Goal: Transaction & Acquisition: Purchase product/service

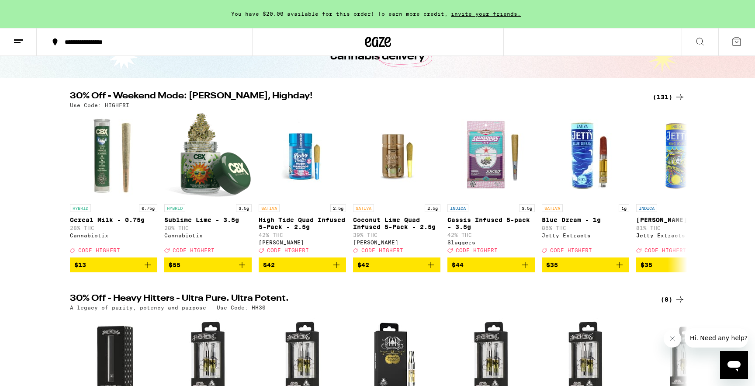
scroll to position [65, 0]
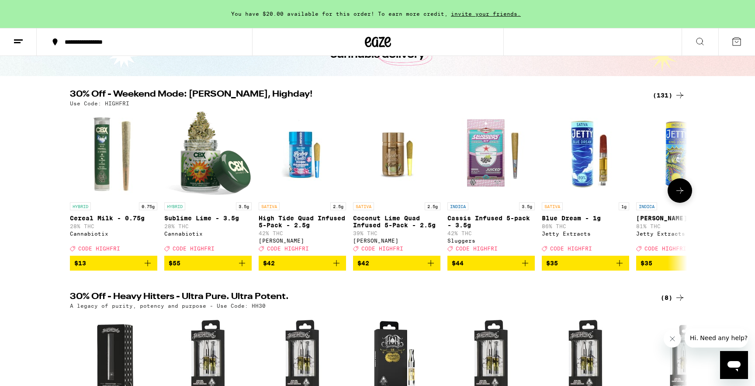
click at [678, 195] on icon at bounding box center [680, 190] width 10 height 10
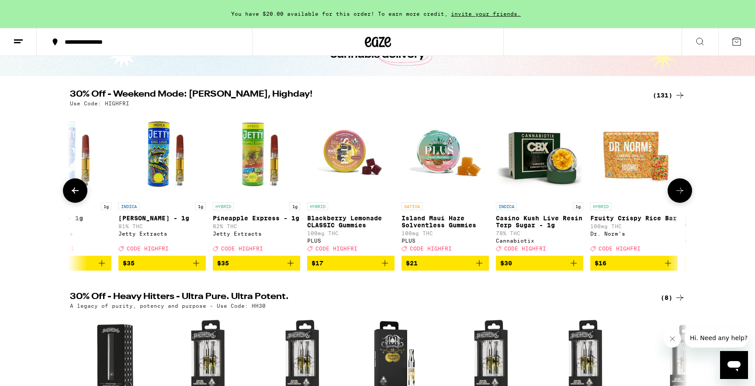
scroll to position [0, 520]
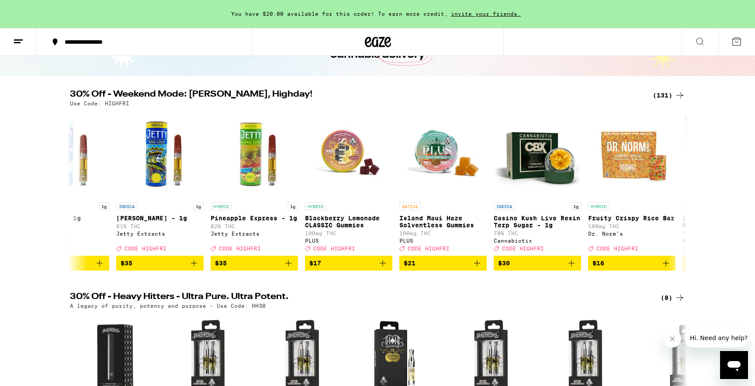
click at [664, 92] on div "(131)" at bounding box center [669, 95] width 32 height 10
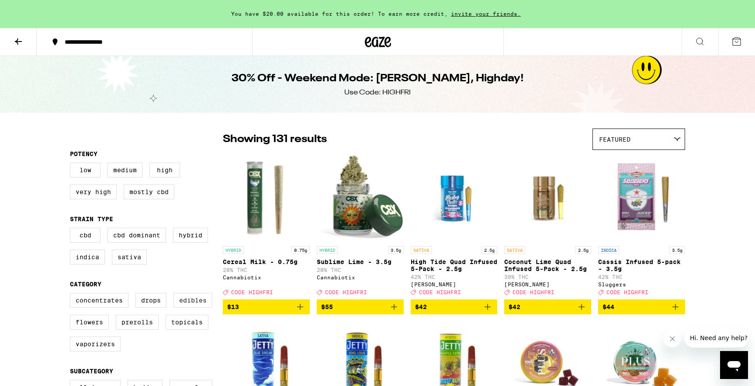
click at [194, 305] on label "Edibles" at bounding box center [193, 300] width 39 height 15
click at [72, 295] on input "Edibles" at bounding box center [72, 294] width 0 height 0
checkbox input "true"
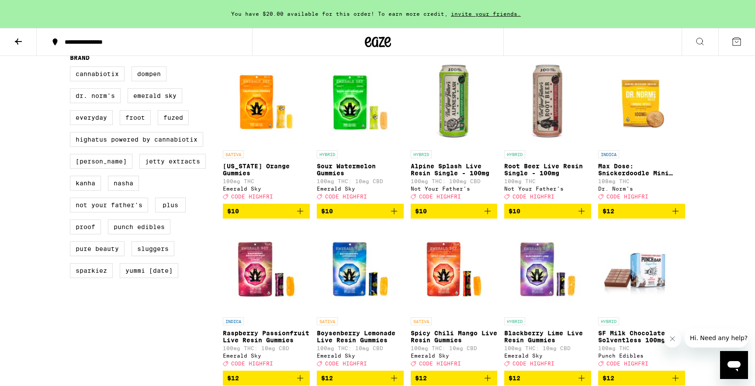
scroll to position [617, 0]
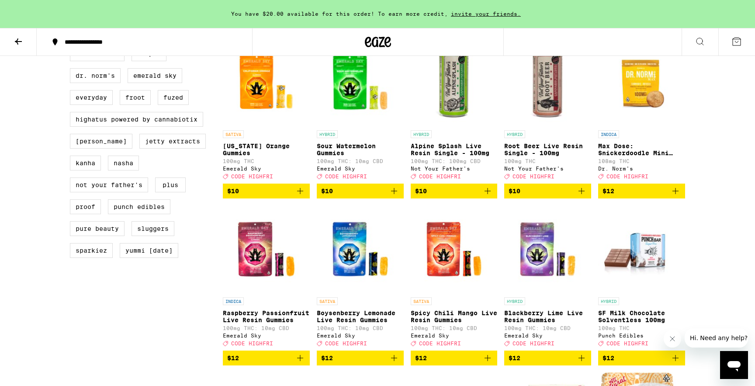
click at [488, 194] on icon "Add to bag" at bounding box center [488, 191] width 6 height 6
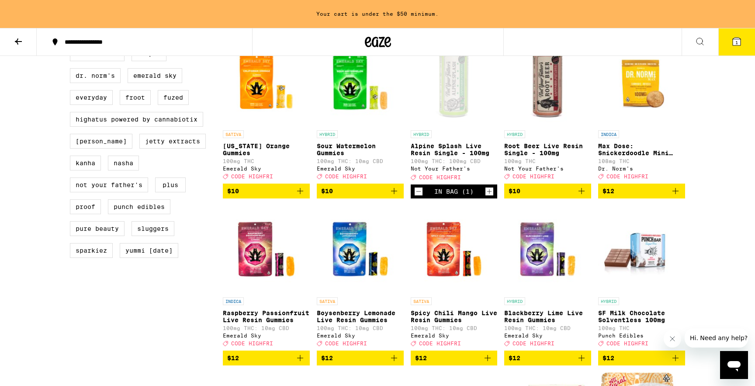
click at [582, 196] on icon "Add to bag" at bounding box center [581, 191] width 10 height 10
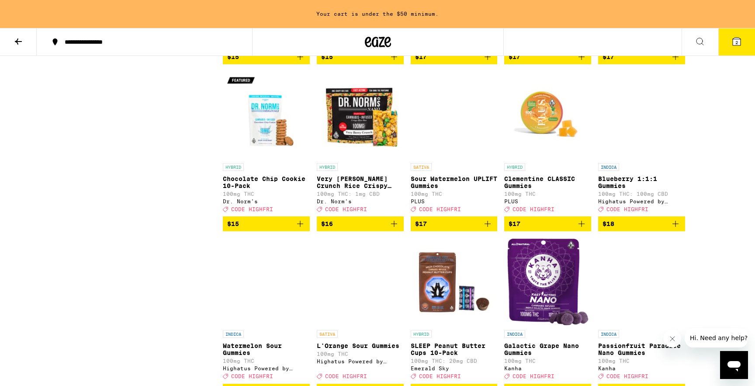
scroll to position [1422, 0]
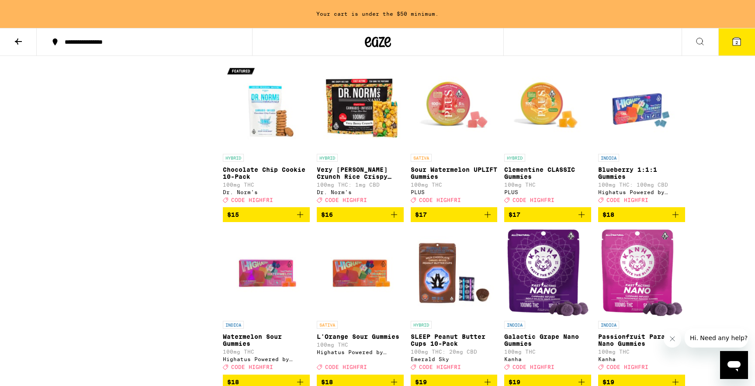
click at [358, 220] on span "$16" at bounding box center [360, 214] width 78 height 10
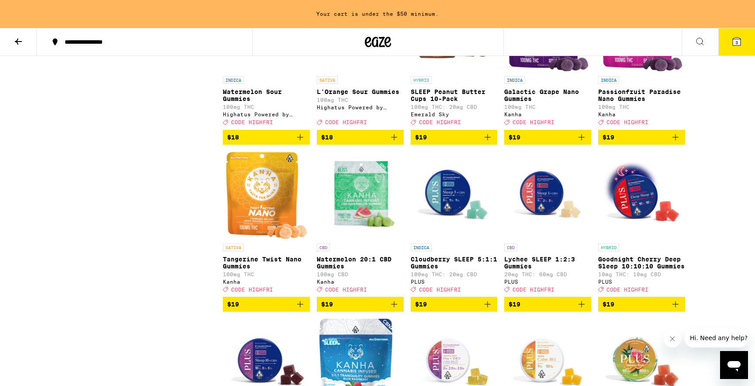
scroll to position [1668, 0]
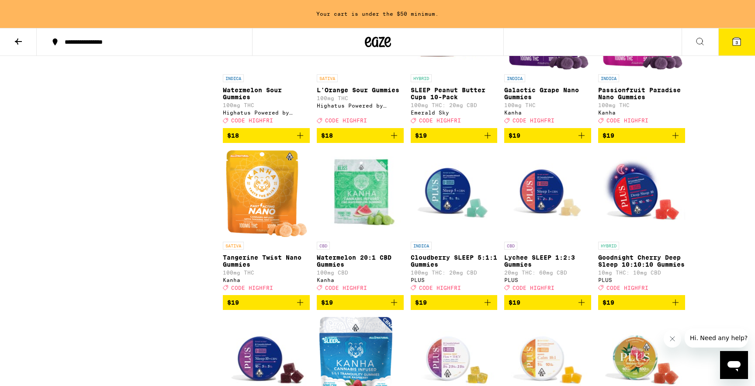
click at [564, 141] on span "$19" at bounding box center [548, 135] width 78 height 10
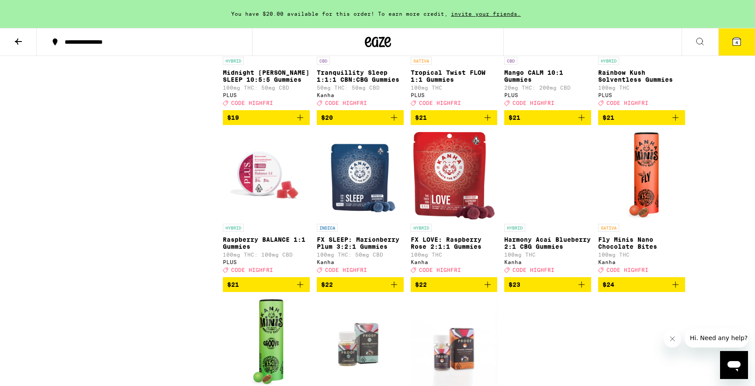
scroll to position [2030, 0]
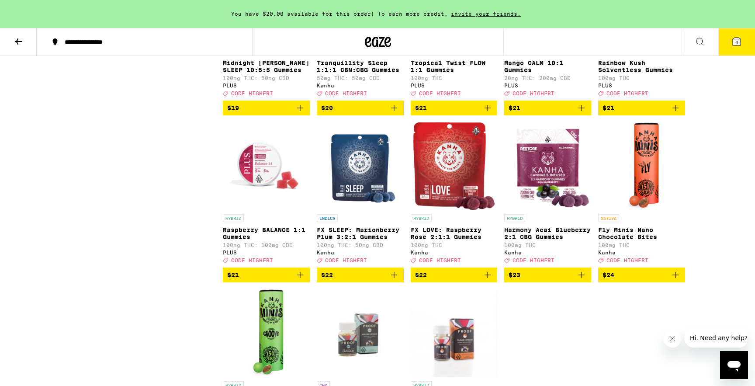
click at [674, 113] on icon "Add to bag" at bounding box center [675, 108] width 10 height 10
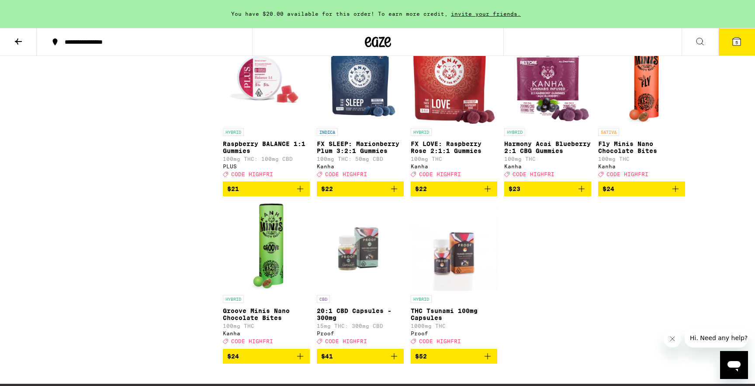
scroll to position [2331, 0]
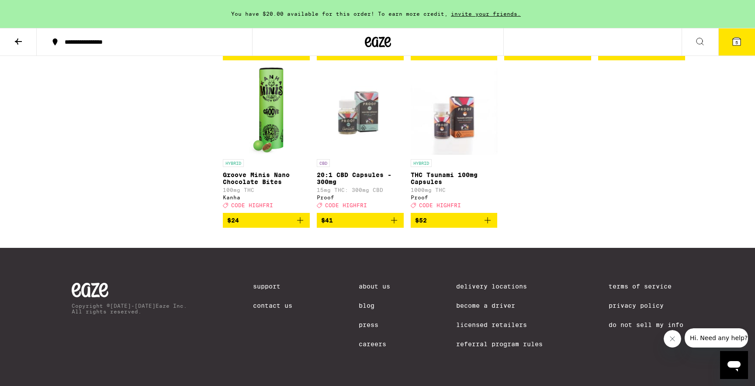
click at [291, 217] on span "$24" at bounding box center [266, 220] width 78 height 10
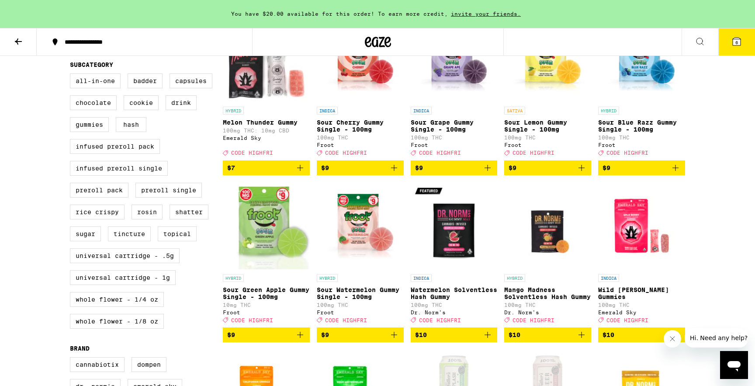
scroll to position [319, 0]
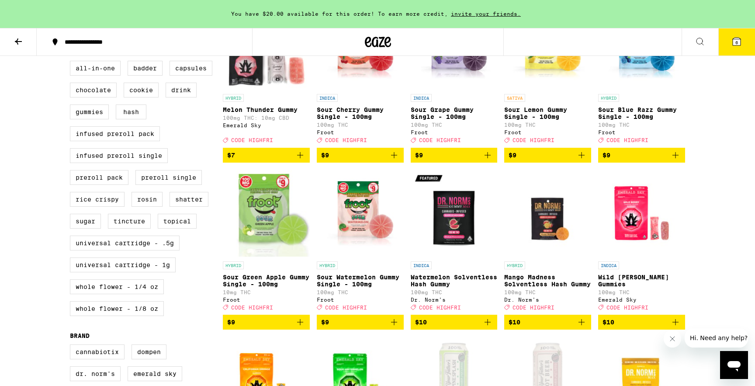
click at [477, 160] on span "$9" at bounding box center [454, 155] width 78 height 10
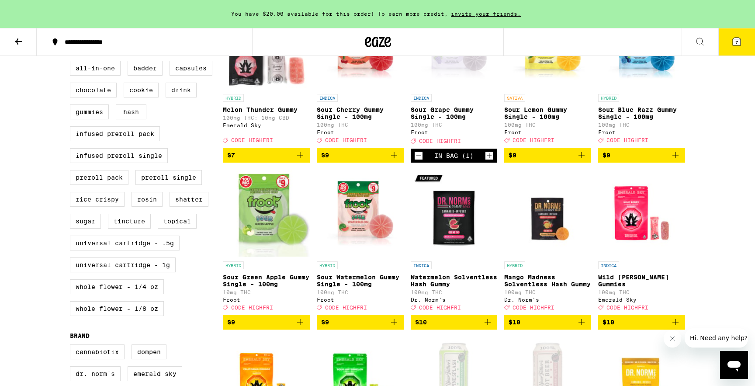
click at [348, 327] on span "$9" at bounding box center [360, 322] width 78 height 10
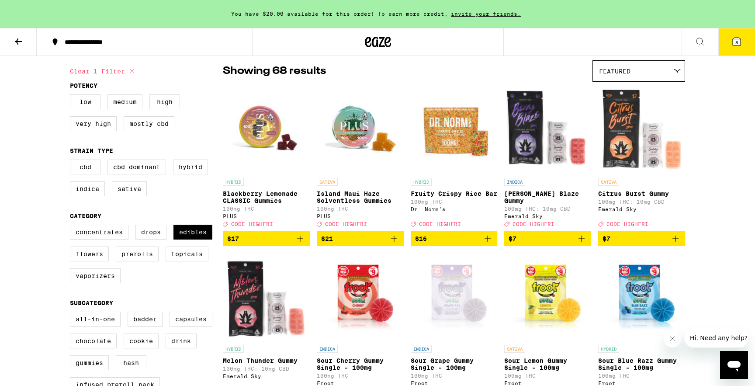
scroll to position [56, 0]
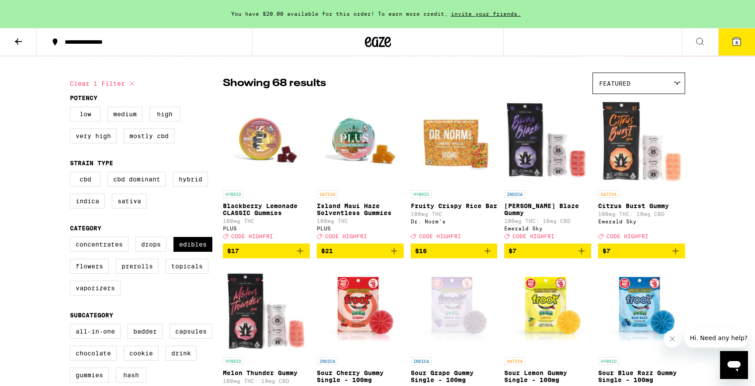
click at [354, 142] on img "Open page for Island Maui Haze Solventless Gummies from PLUS" at bounding box center [360, 141] width 87 height 87
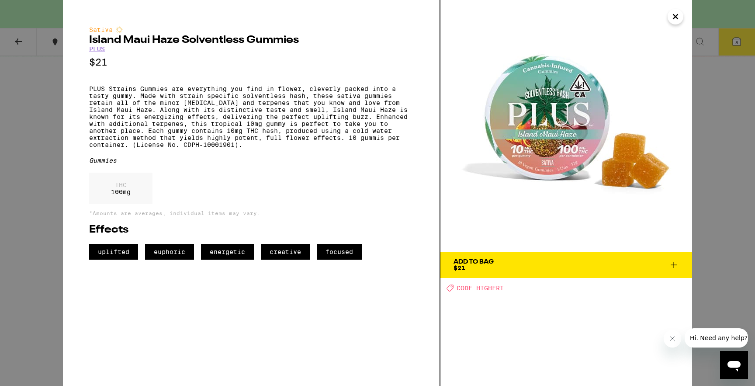
click at [721, 125] on div "Sativa Island Maui Haze Solventless Gummies PLUS $21 PLUS Strains Gummies are e…" at bounding box center [377, 193] width 755 height 386
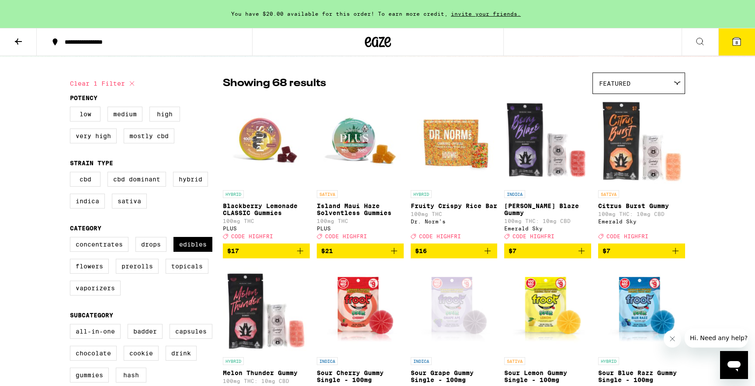
click at [266, 151] on img "Open page for Blackberry Lemonade CLASSIC Gummies from PLUS" at bounding box center [266, 141] width 87 height 87
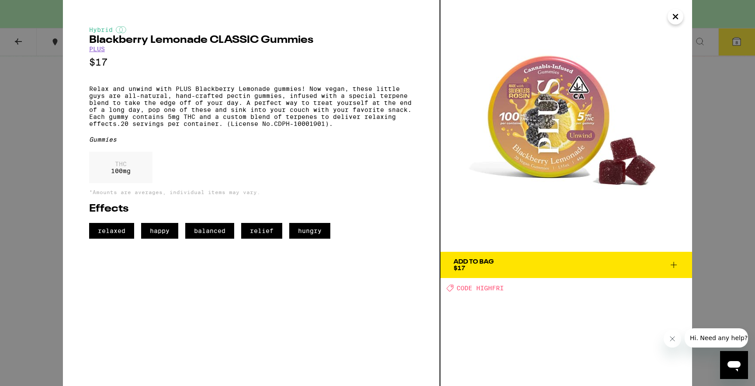
click at [719, 76] on div "Hybrid Blackberry Lemonade CLASSIC Gummies PLUS $17 Relax and unwind with PLUS …" at bounding box center [377, 193] width 755 height 386
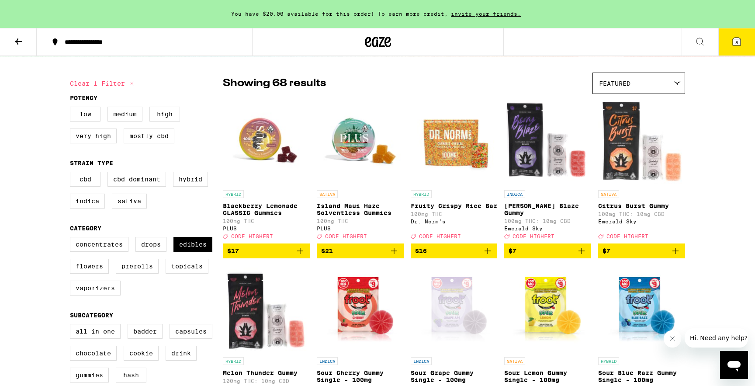
click at [286, 256] on span "$17" at bounding box center [266, 251] width 78 height 10
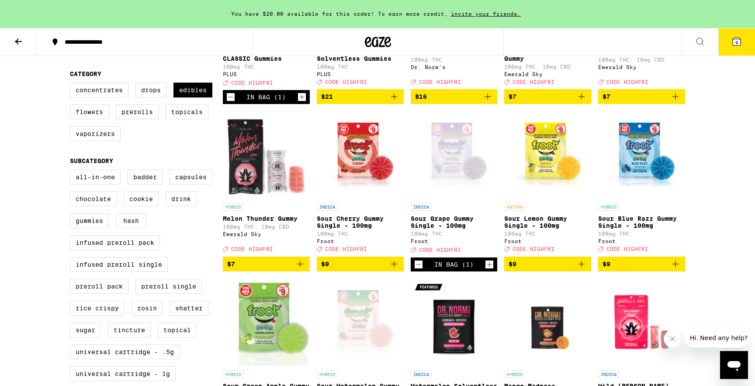
scroll to position [212, 0]
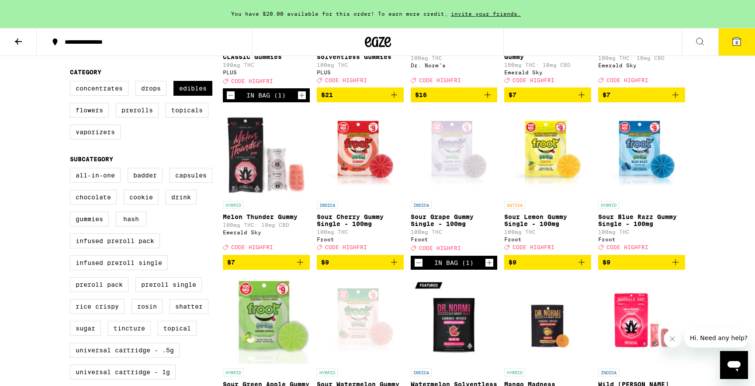
click at [559, 267] on span "$9" at bounding box center [548, 262] width 78 height 10
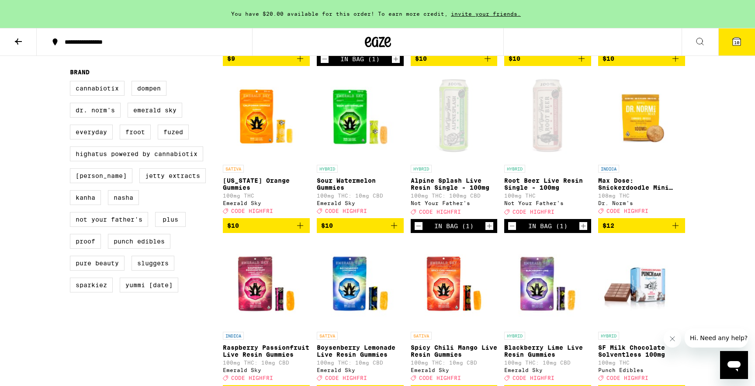
scroll to position [585, 0]
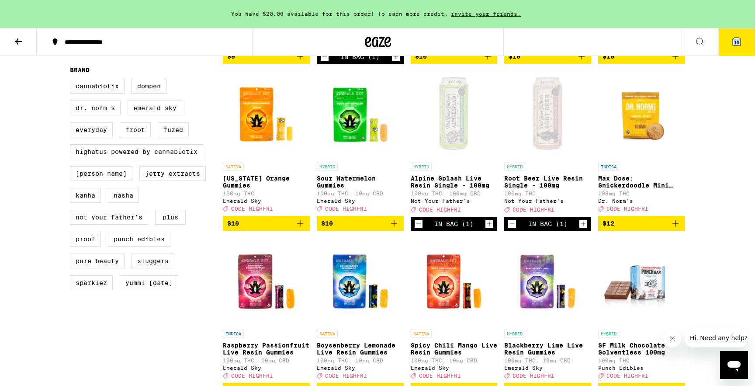
click at [734, 40] on span "10" at bounding box center [736, 42] width 5 height 5
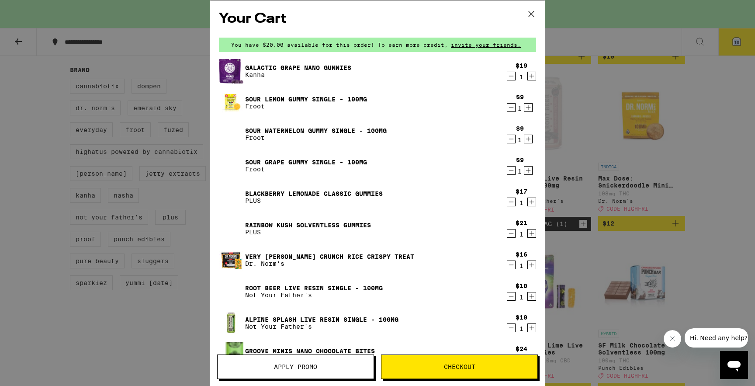
click at [509, 75] on icon "Decrement" at bounding box center [511, 76] width 8 height 10
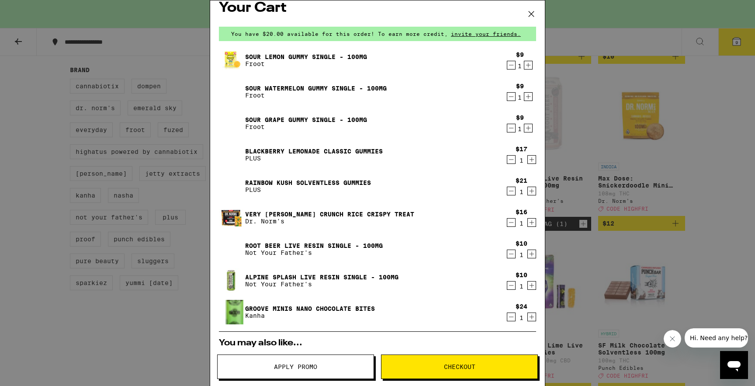
scroll to position [12, 0]
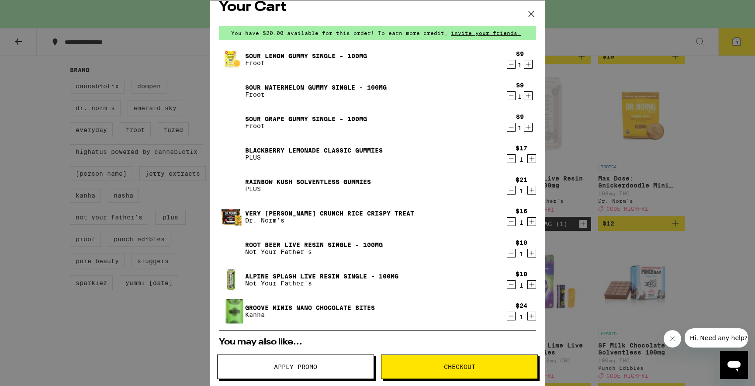
click at [511, 224] on icon "Decrement" at bounding box center [511, 221] width 8 height 10
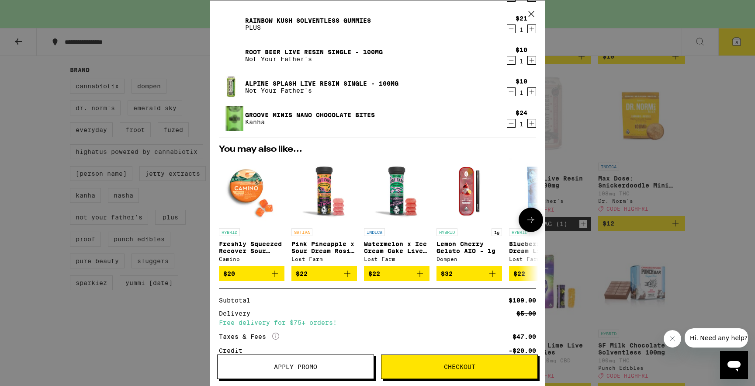
scroll to position [240, 0]
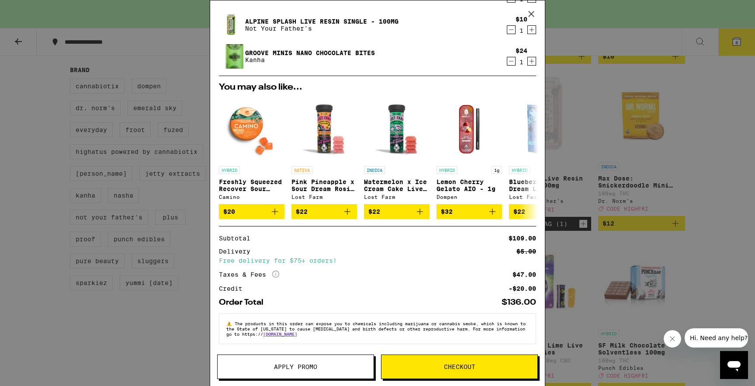
click at [289, 367] on span "Apply Promo" at bounding box center [295, 367] width 43 height 6
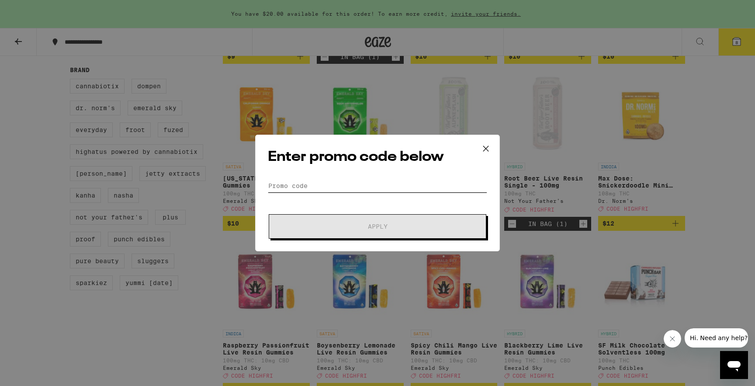
click at [328, 185] on input "Promo Code" at bounding box center [377, 185] width 219 height 13
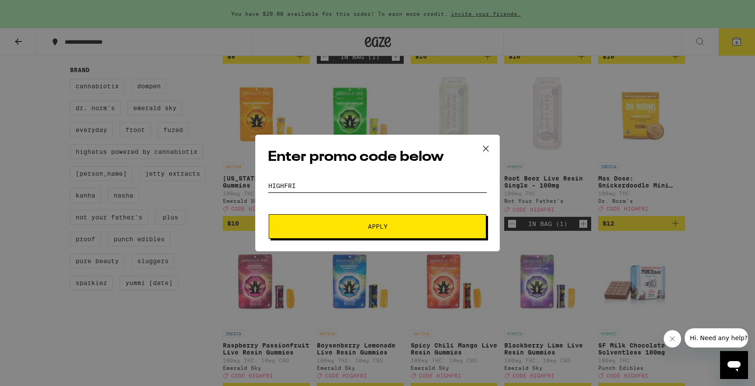
type input "highfri"
click at [269, 214] on button "Apply" at bounding box center [378, 226] width 218 height 24
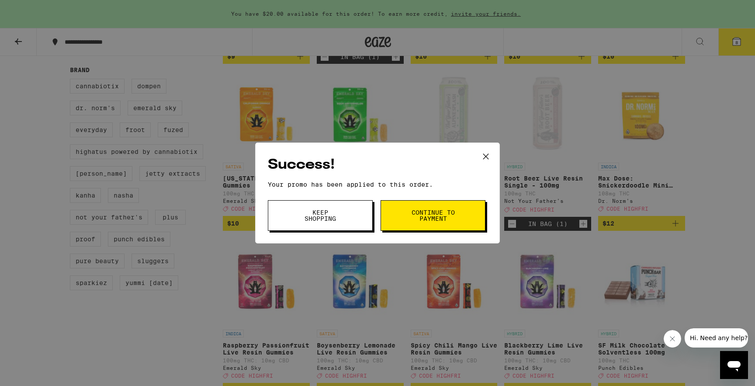
click at [397, 172] on h2 "Success!" at bounding box center [377, 165] width 219 height 20
click at [445, 103] on div "Success! Your promo has been applied to this order. Promo Code highfri Keep Sho…" at bounding box center [377, 193] width 755 height 386
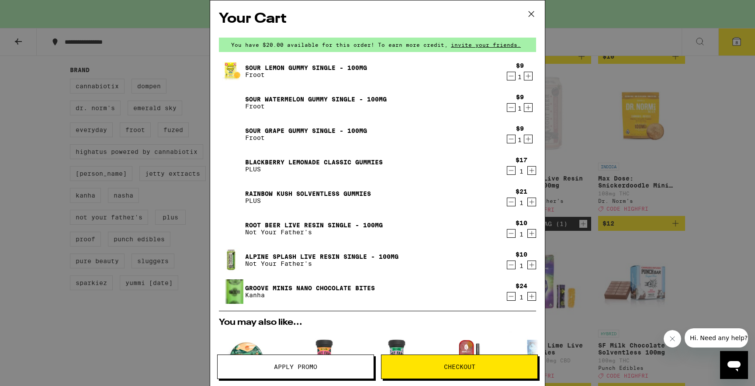
click at [587, 51] on div "Your Cart You have $20.00 available for this order! To earn more credit, invite…" at bounding box center [377, 193] width 755 height 386
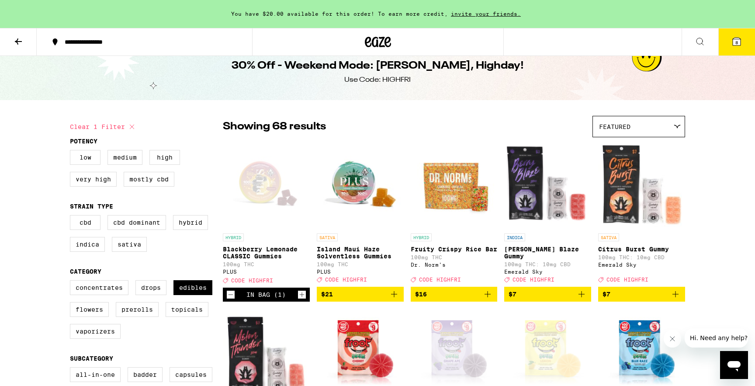
scroll to position [15, 0]
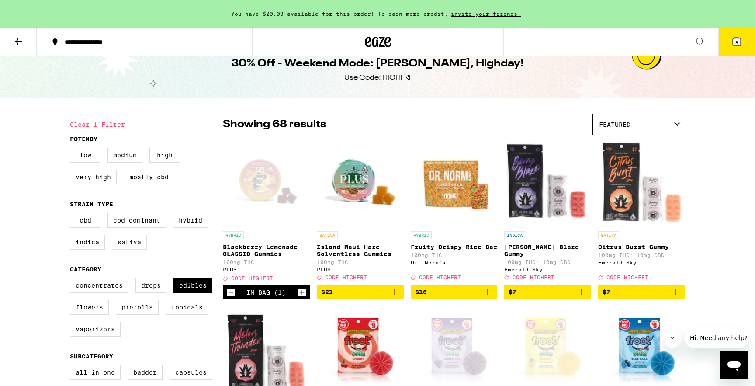
click at [120, 250] on label "Sativa" at bounding box center [129, 242] width 35 height 15
click at [72, 215] on input "Sativa" at bounding box center [72, 214] width 0 height 0
checkbox input "true"
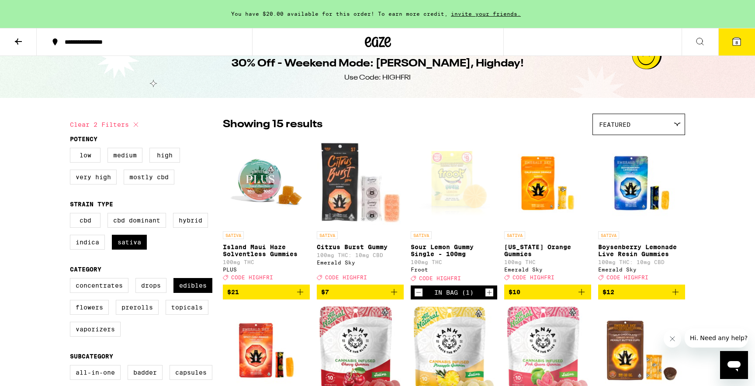
scroll to position [18, 0]
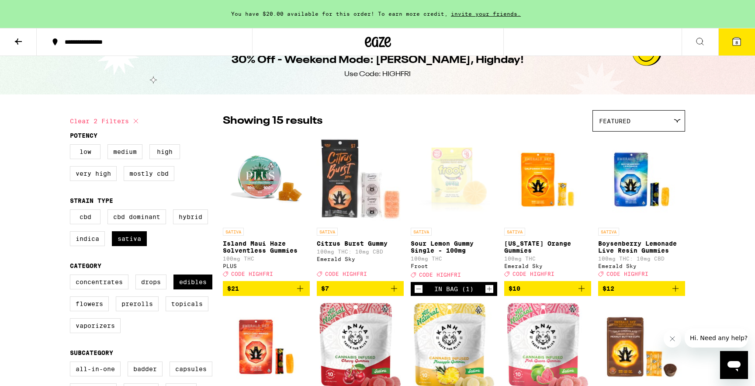
click at [574, 292] on span "$10" at bounding box center [548, 288] width 78 height 10
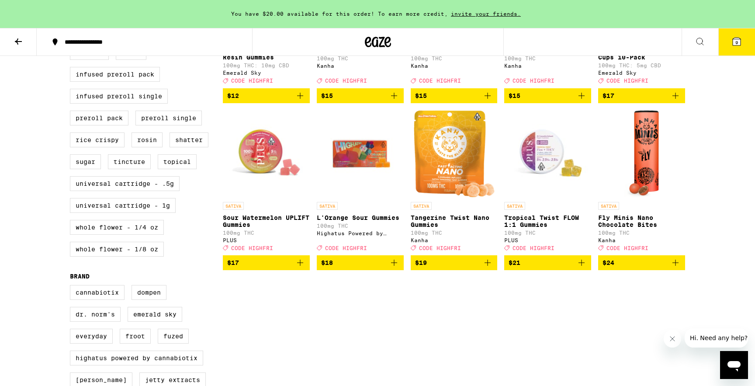
scroll to position [376, 0]
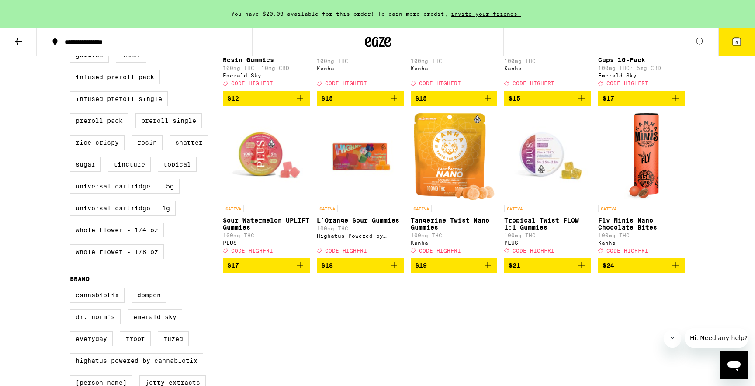
click at [247, 271] on span "$17" at bounding box center [266, 265] width 78 height 10
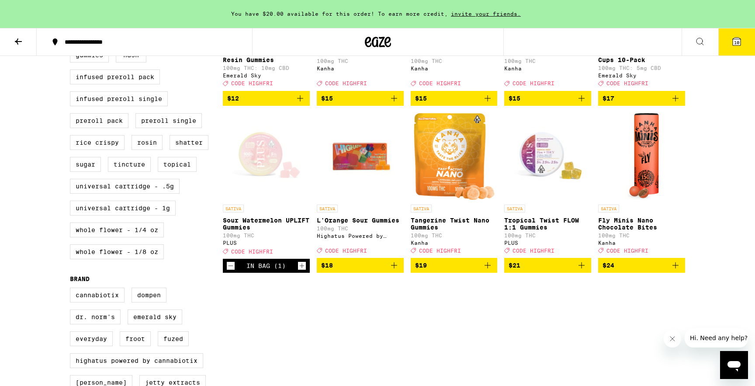
click at [259, 195] on div "Open page for Sour Watermelon UPLIFT Gummies from PLUS" at bounding box center [266, 156] width 87 height 87
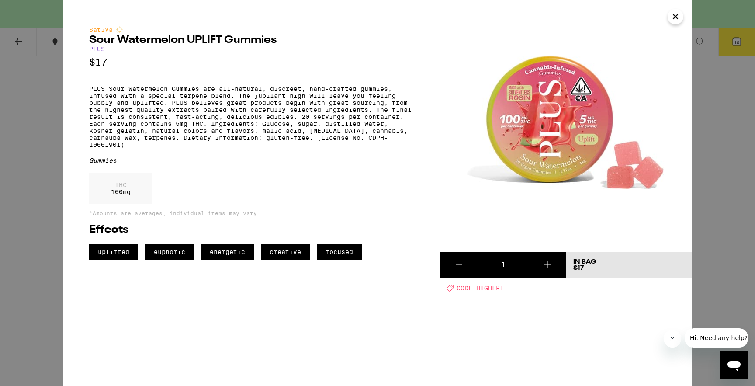
click at [729, 80] on div "Sativa Sour Watermelon UPLIFT Gummies PLUS $17 PLUS Sour Watermelon Gummies are…" at bounding box center [377, 193] width 755 height 386
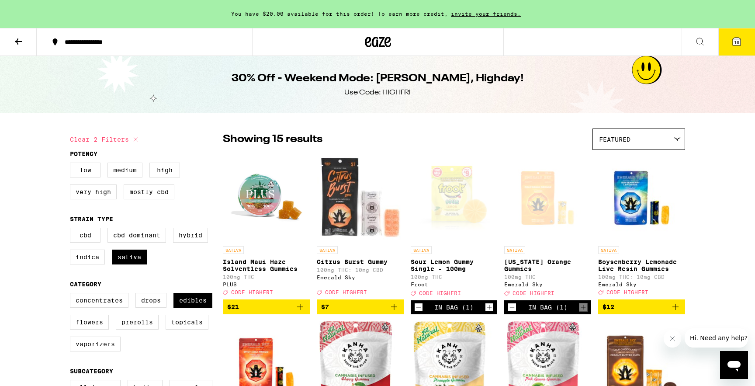
click at [719, 44] on button "10" at bounding box center [737, 41] width 37 height 27
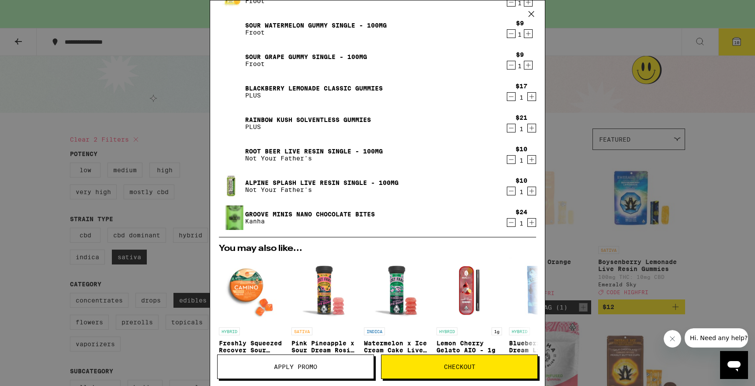
scroll to position [135, 0]
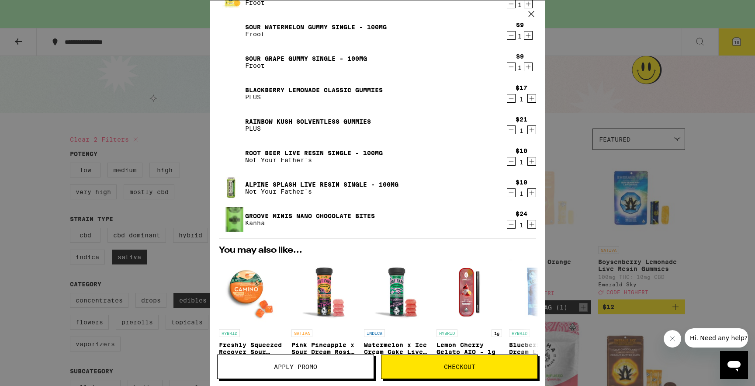
click at [510, 160] on icon "Decrement" at bounding box center [511, 161] width 8 height 10
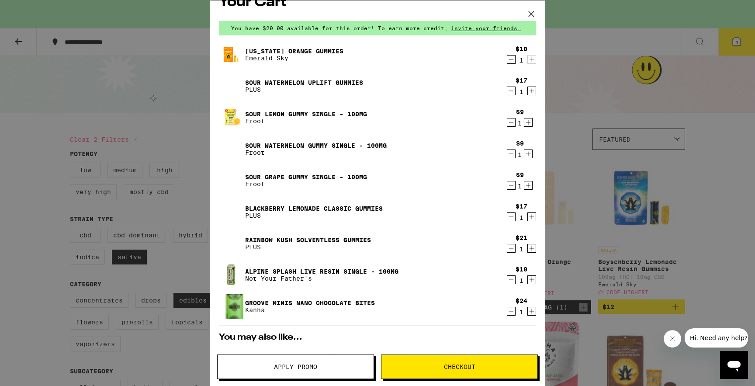
scroll to position [0, 0]
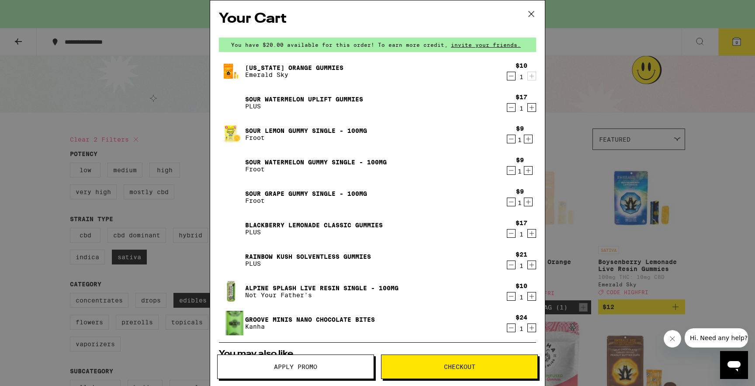
click at [512, 74] on icon "Decrement" at bounding box center [511, 76] width 8 height 10
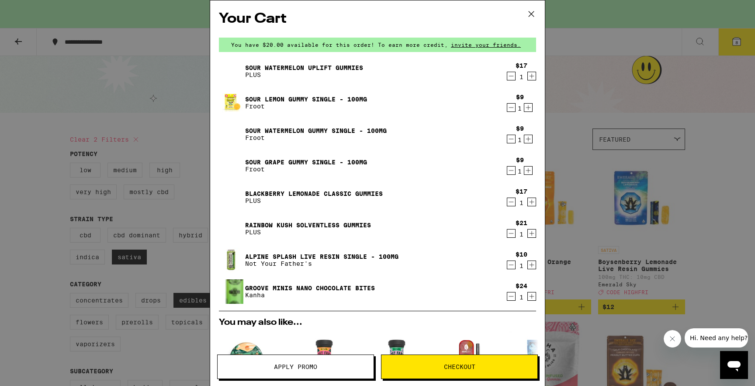
click at [578, 33] on div "Your Cart You have $20.00 available for this order! To earn more credit, invite…" at bounding box center [377, 193] width 755 height 386
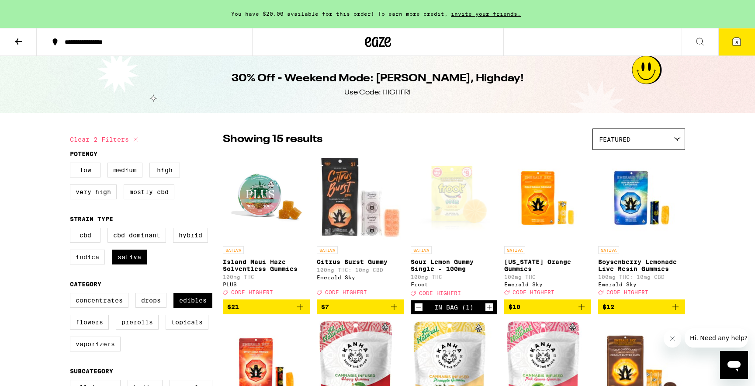
click at [93, 264] on label "Indica" at bounding box center [87, 257] width 35 height 15
click at [72, 229] on input "Indica" at bounding box center [72, 229] width 0 height 0
checkbox input "true"
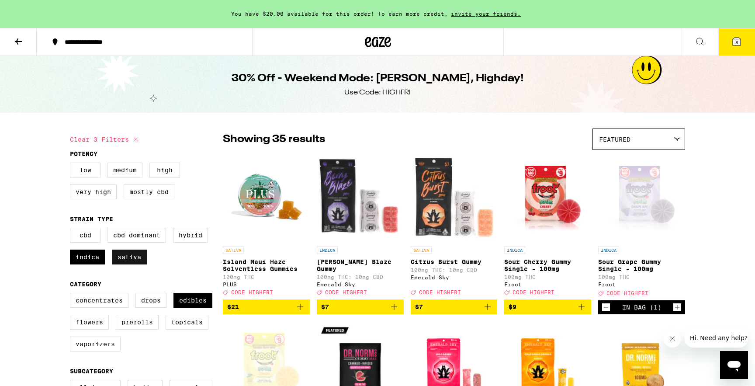
click at [124, 264] on label "Sativa" at bounding box center [129, 257] width 35 height 15
click at [72, 229] on input "Sativa" at bounding box center [72, 229] width 0 height 0
checkbox input "false"
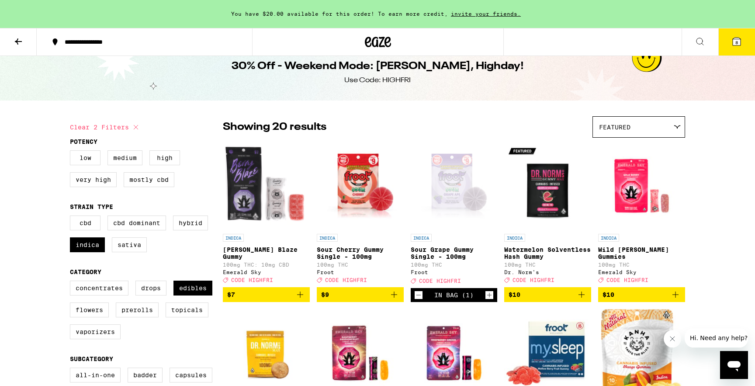
scroll to position [13, 0]
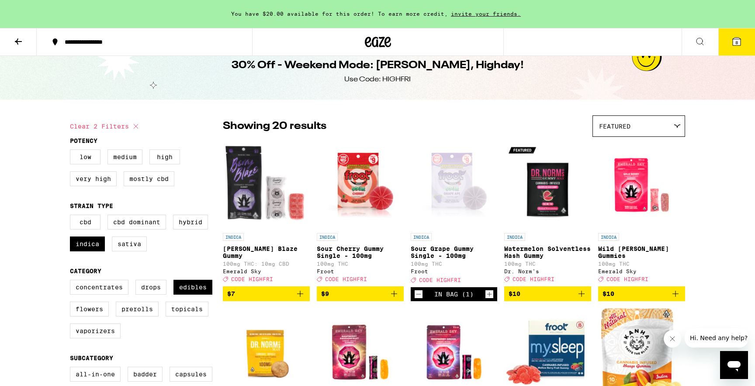
click at [548, 298] on span "$10" at bounding box center [548, 293] width 78 height 10
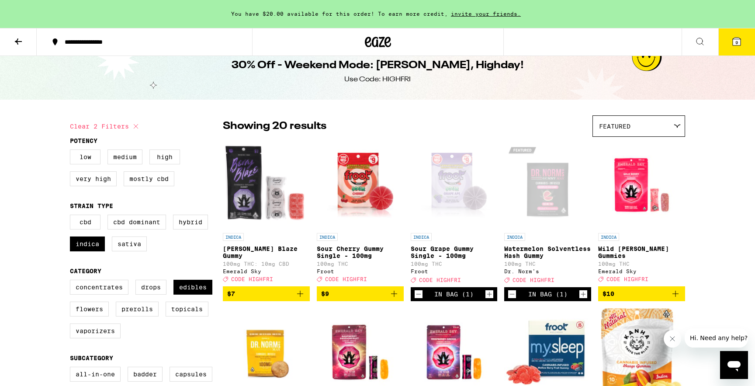
click at [420, 294] on icon "Decrement" at bounding box center [418, 294] width 5 height 0
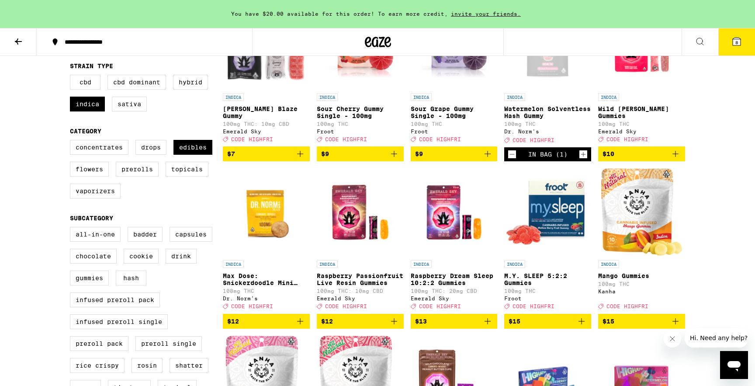
scroll to position [152, 0]
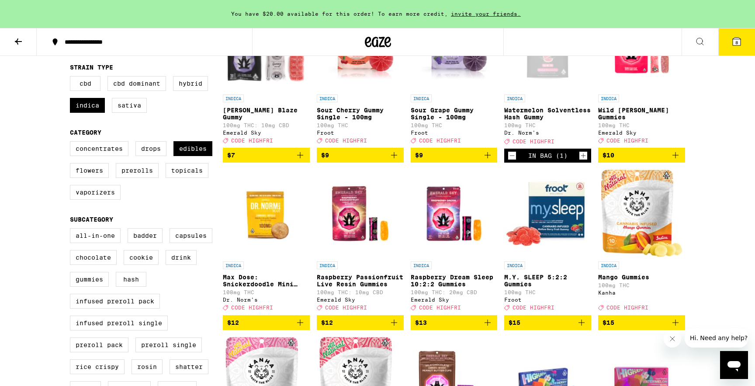
click at [346, 328] on span "$12" at bounding box center [360, 322] width 78 height 10
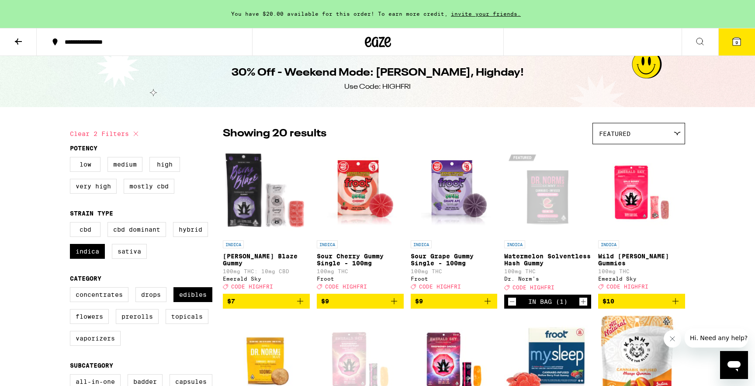
scroll to position [0, 0]
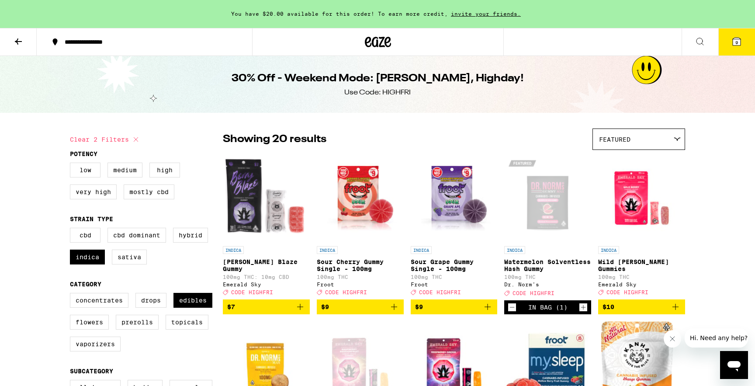
click at [736, 43] on span "9" at bounding box center [737, 42] width 3 height 5
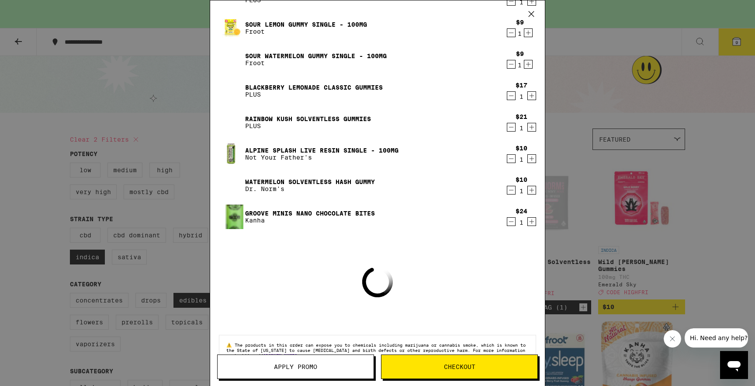
scroll to position [129, 0]
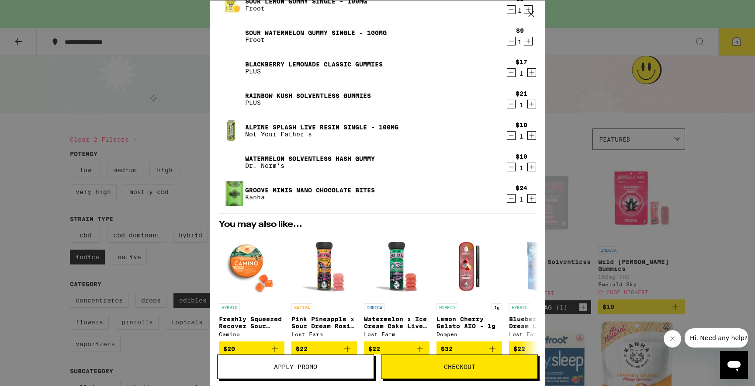
click at [510, 167] on icon "Decrement" at bounding box center [511, 167] width 8 height 10
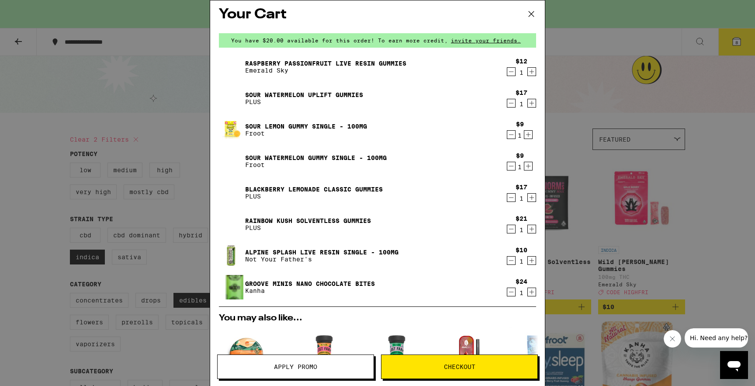
scroll to position [0, 0]
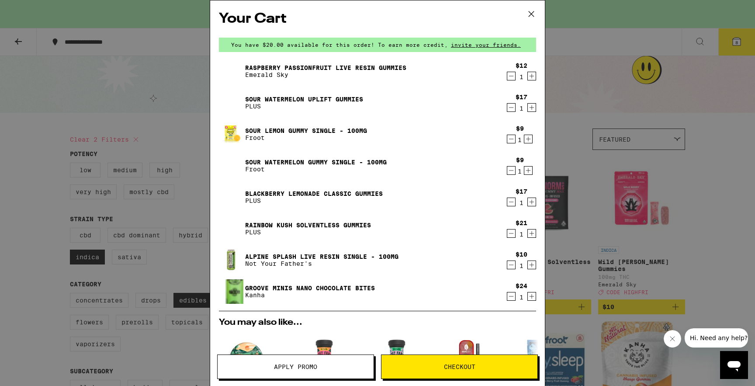
click at [336, 98] on link "Sour Watermelon UPLIFT Gummies" at bounding box center [304, 99] width 118 height 7
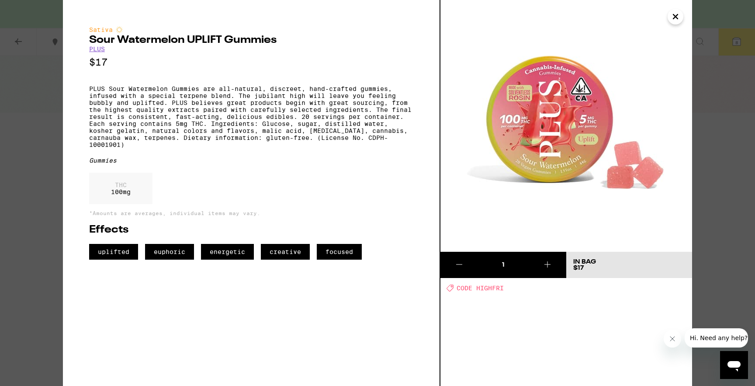
click at [678, 18] on icon "Close" at bounding box center [675, 16] width 10 height 13
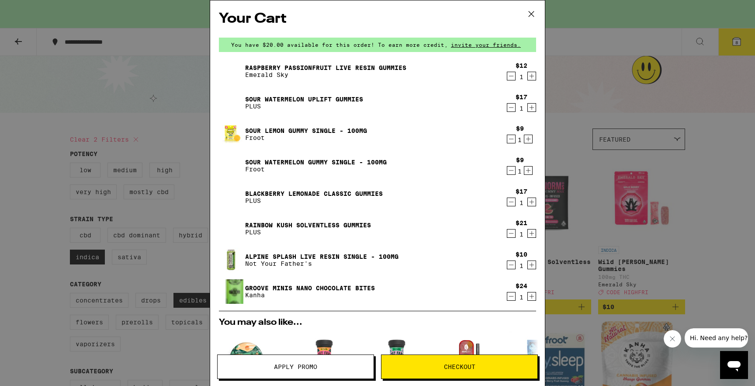
click at [316, 195] on link "Blackberry Lemonade CLASSIC Gummies" at bounding box center [314, 193] width 138 height 7
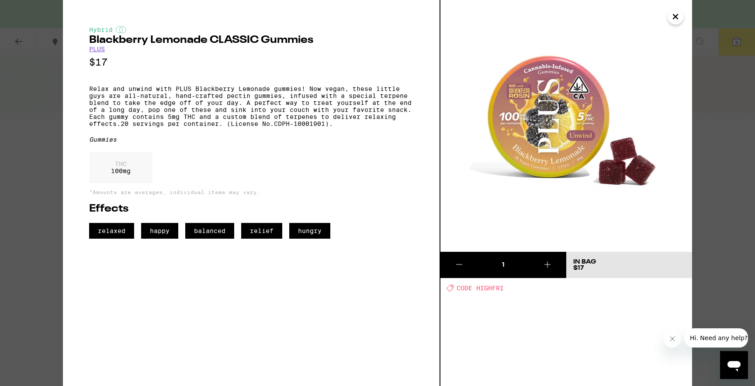
click at [672, 14] on icon "Close" at bounding box center [675, 16] width 10 height 13
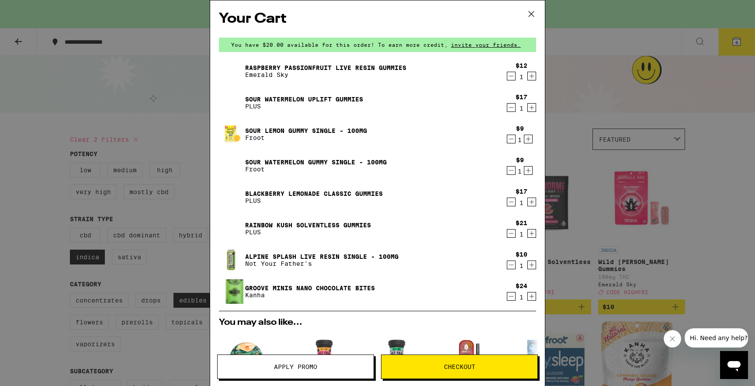
click at [340, 222] on link "Rainbow Kush Solventless Gummies" at bounding box center [308, 225] width 126 height 7
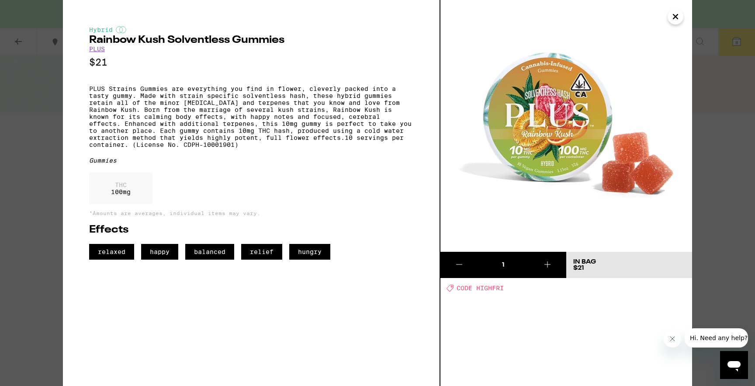
click at [676, 19] on icon "Close" at bounding box center [675, 16] width 10 height 13
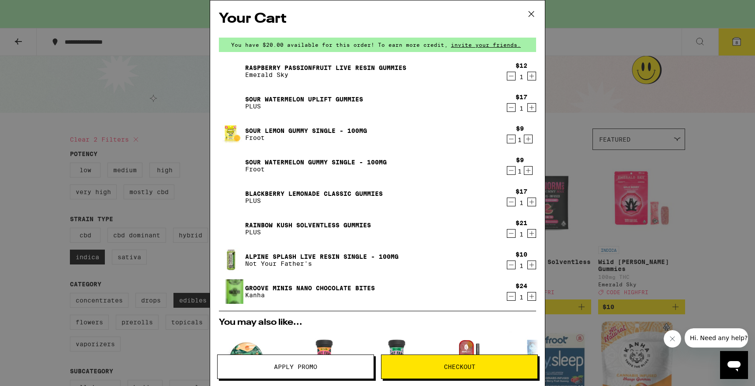
click at [371, 224] on link "Rainbow Kush Solventless Gummies" at bounding box center [308, 225] width 126 height 7
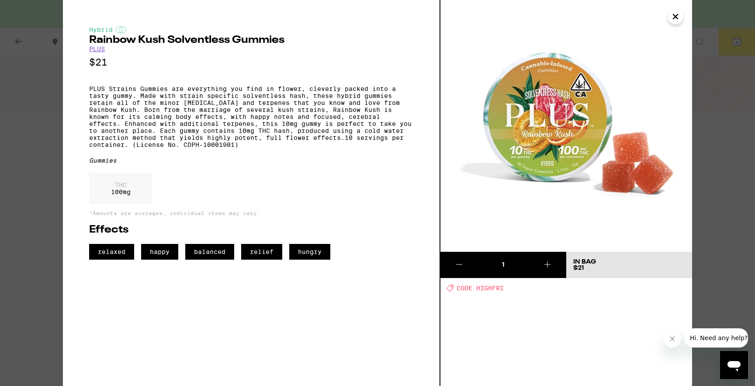
click at [674, 17] on icon "Close" at bounding box center [675, 16] width 10 height 13
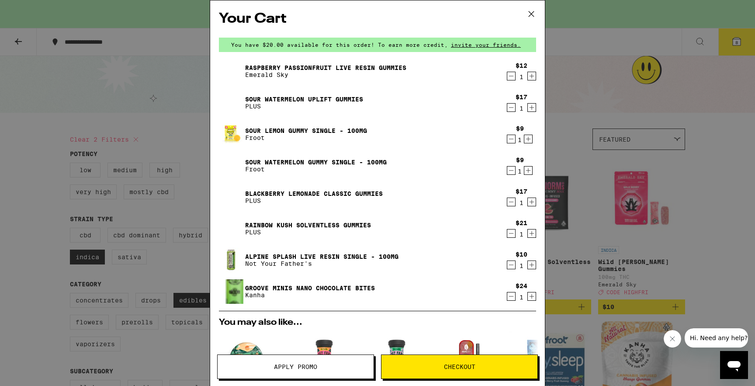
click at [337, 197] on p "PLUS" at bounding box center [314, 200] width 138 height 7
click at [335, 190] on link "Blackberry Lemonade CLASSIC Gummies" at bounding box center [314, 193] width 138 height 7
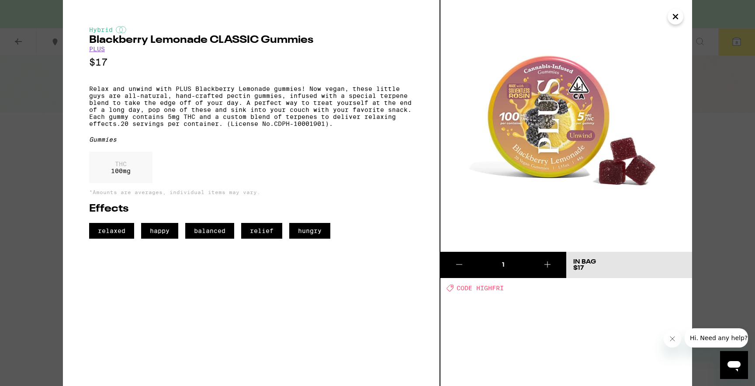
click at [693, 15] on div "Hybrid Blackberry Lemonade CLASSIC Gummies PLUS $17 Relax and unwind with PLUS …" at bounding box center [377, 193] width 755 height 386
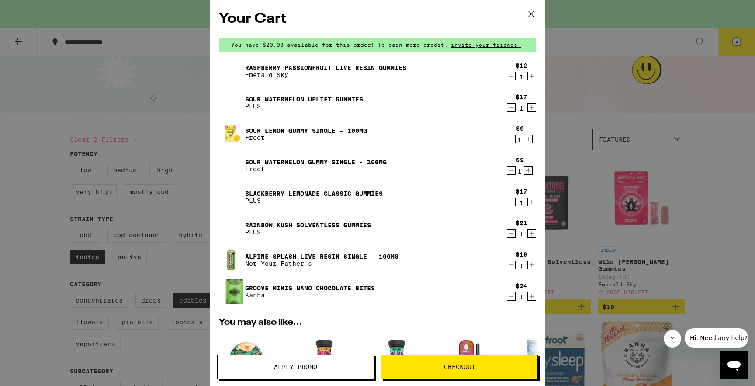
click at [510, 298] on icon "Decrement" at bounding box center [511, 296] width 8 height 10
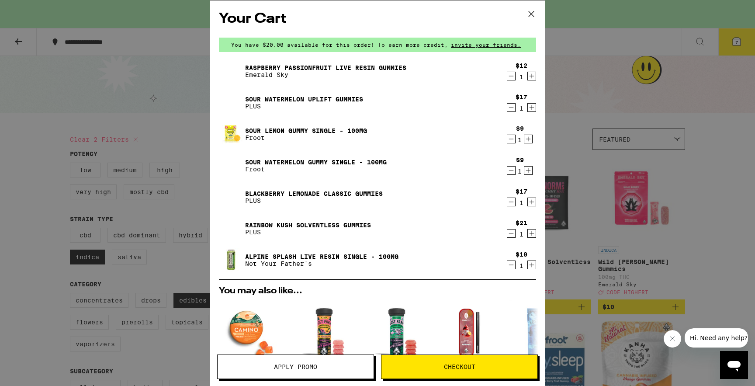
click at [313, 67] on link "Raspberry Passionfruit Live Resin Gummies" at bounding box center [325, 67] width 161 height 7
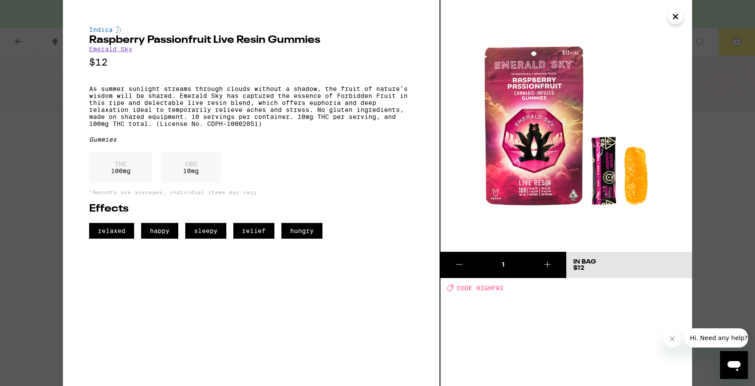
click at [677, 17] on icon "Close" at bounding box center [676, 16] width 4 height 4
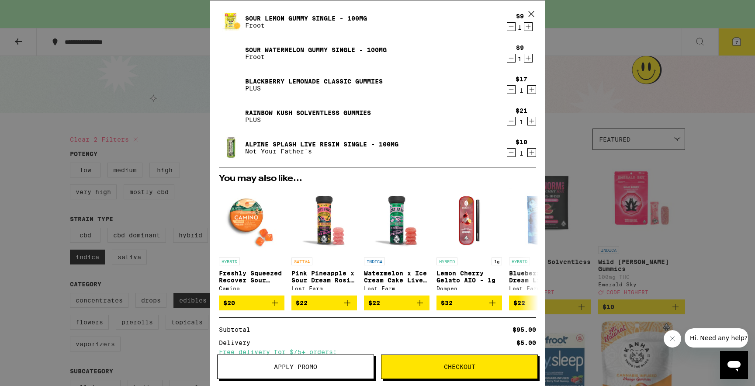
scroll to position [112, 0]
click at [620, 62] on div "Your Cart You have $20.00 available for this order! To earn more credit, invite…" at bounding box center [377, 193] width 755 height 386
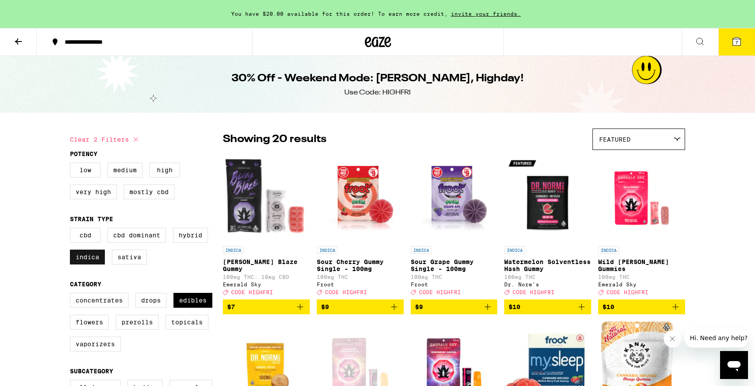
click at [86, 261] on label "Indica" at bounding box center [87, 257] width 35 height 15
click at [72, 229] on input "Indica" at bounding box center [72, 229] width 0 height 0
checkbox input "false"
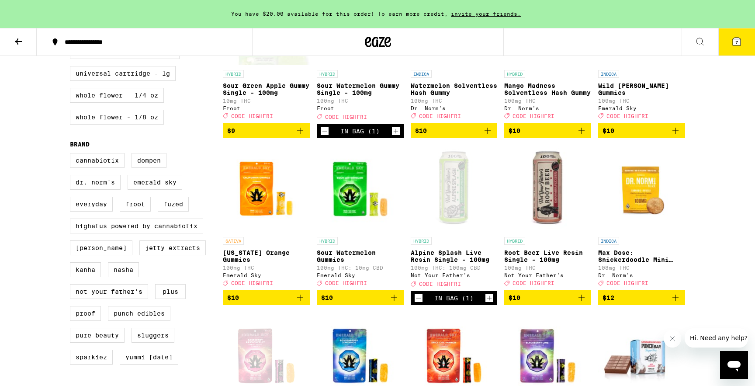
scroll to position [511, 0]
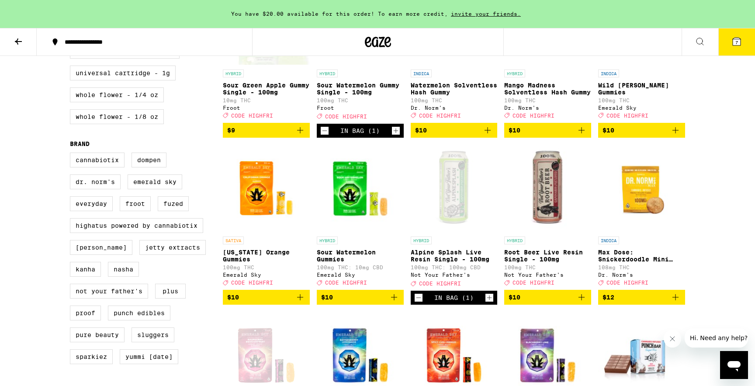
click at [575, 302] on span "$10" at bounding box center [548, 297] width 78 height 10
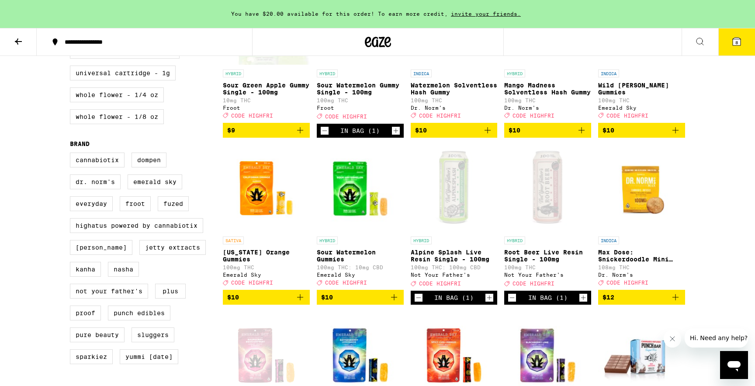
click at [422, 303] on icon "Decrement" at bounding box center [419, 297] width 8 height 10
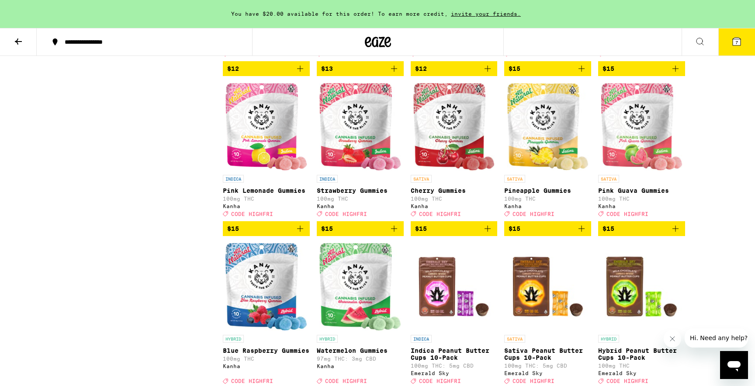
scroll to position [1077, 0]
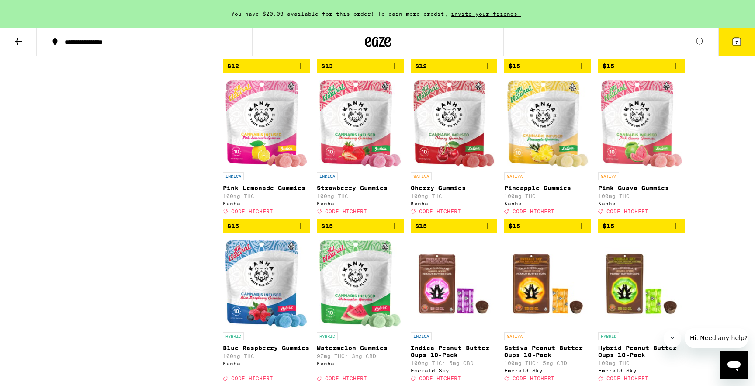
click at [665, 231] on span "$15" at bounding box center [642, 226] width 78 height 10
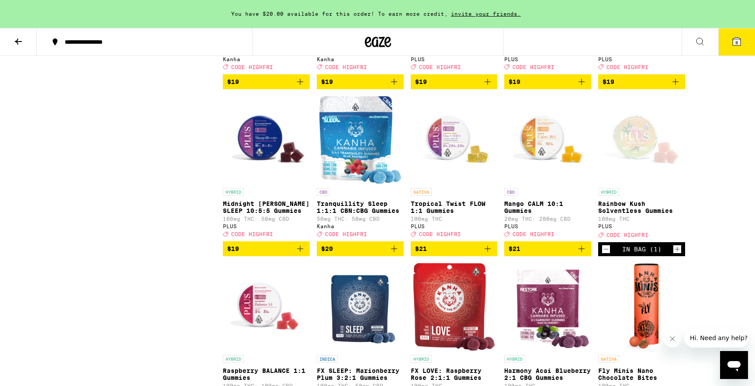
scroll to position [1889, 0]
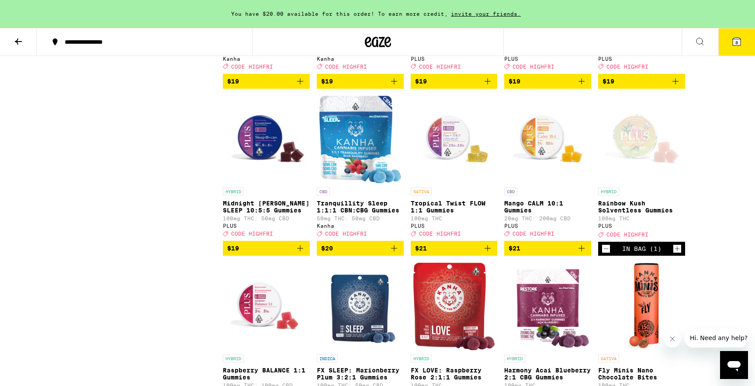
click at [605, 254] on icon "Decrement" at bounding box center [606, 248] width 8 height 10
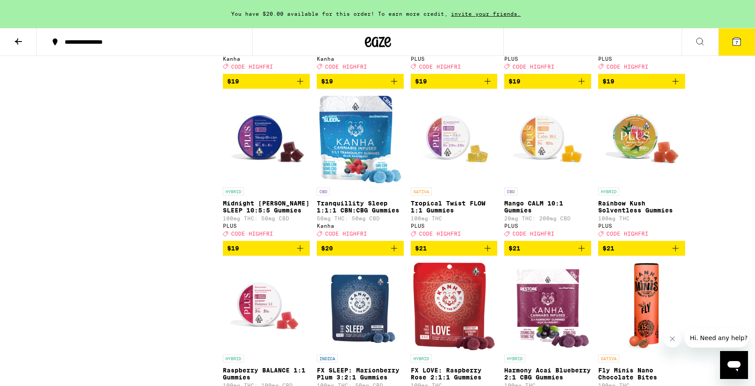
click at [675, 251] on icon "Add to bag" at bounding box center [676, 248] width 6 height 6
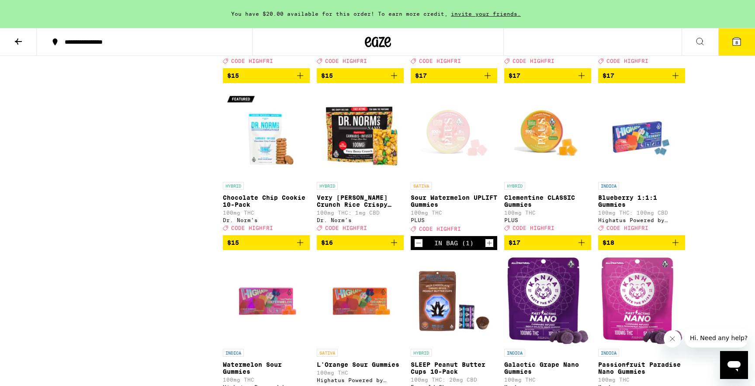
scroll to position [1395, 0]
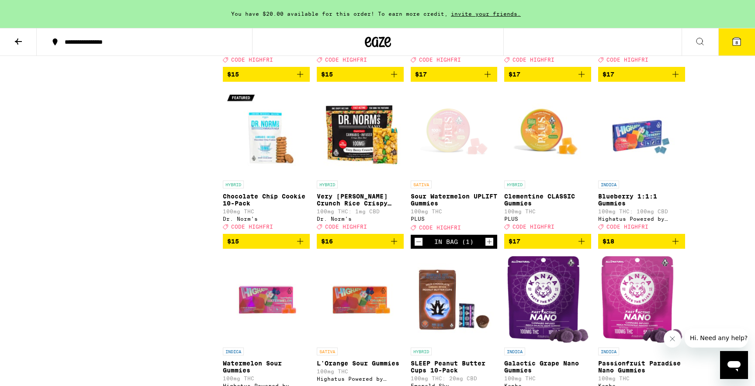
click at [418, 247] on icon "Decrement" at bounding box center [419, 241] width 8 height 10
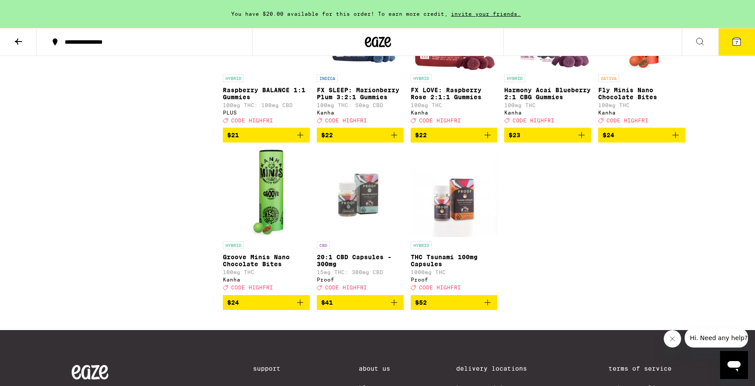
scroll to position [2172, 0]
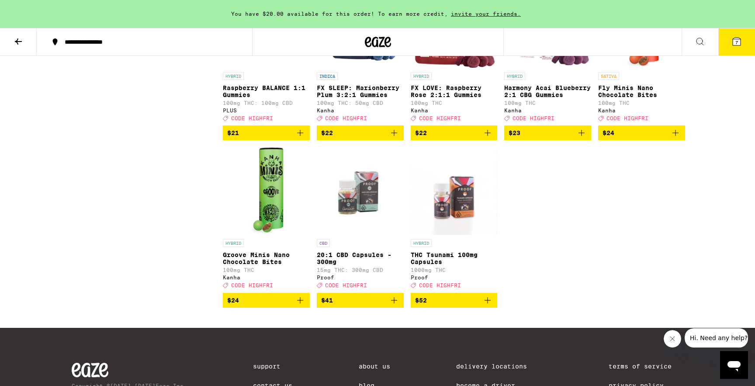
click at [635, 80] on div "SATIVA" at bounding box center [641, 76] width 87 height 8
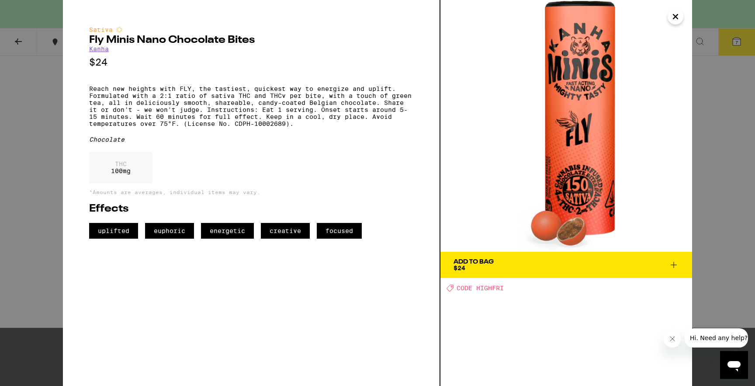
click at [552, 263] on span "Add To Bag $24" at bounding box center [567, 265] width 226 height 12
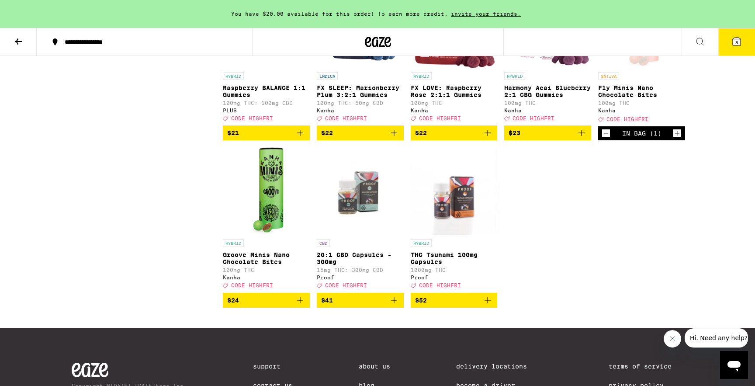
click at [736, 55] on button "8" at bounding box center [737, 41] width 37 height 27
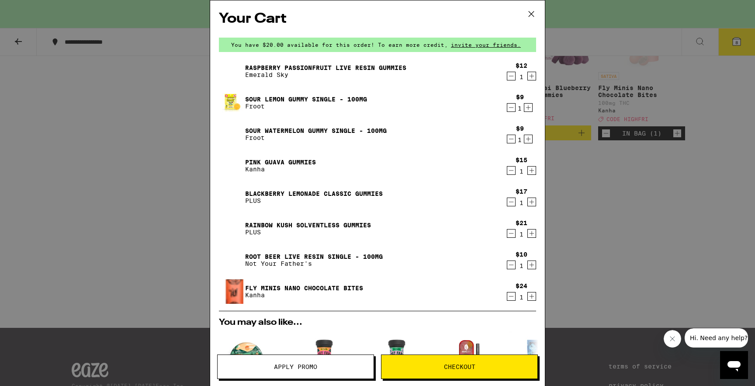
click at [507, 299] on icon "Decrement" at bounding box center [511, 296] width 8 height 10
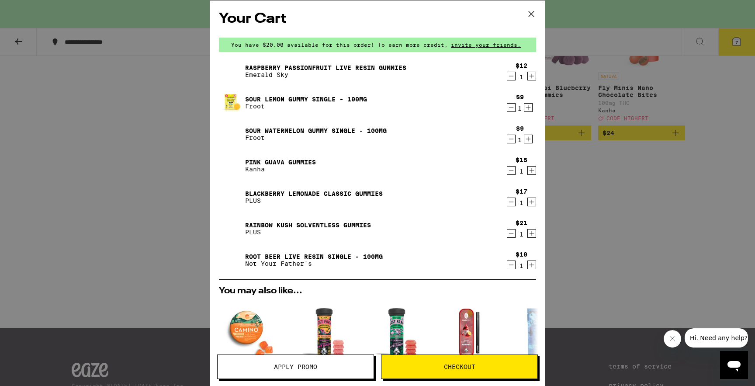
click at [166, 230] on div "Your Cart You have $20.00 available for this order! To earn more credit, invite…" at bounding box center [377, 193] width 755 height 386
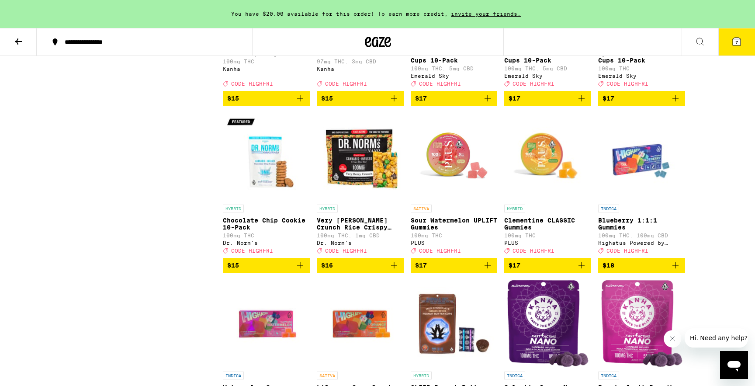
scroll to position [1365, 0]
